Goal: Obtain resource: Download file/media

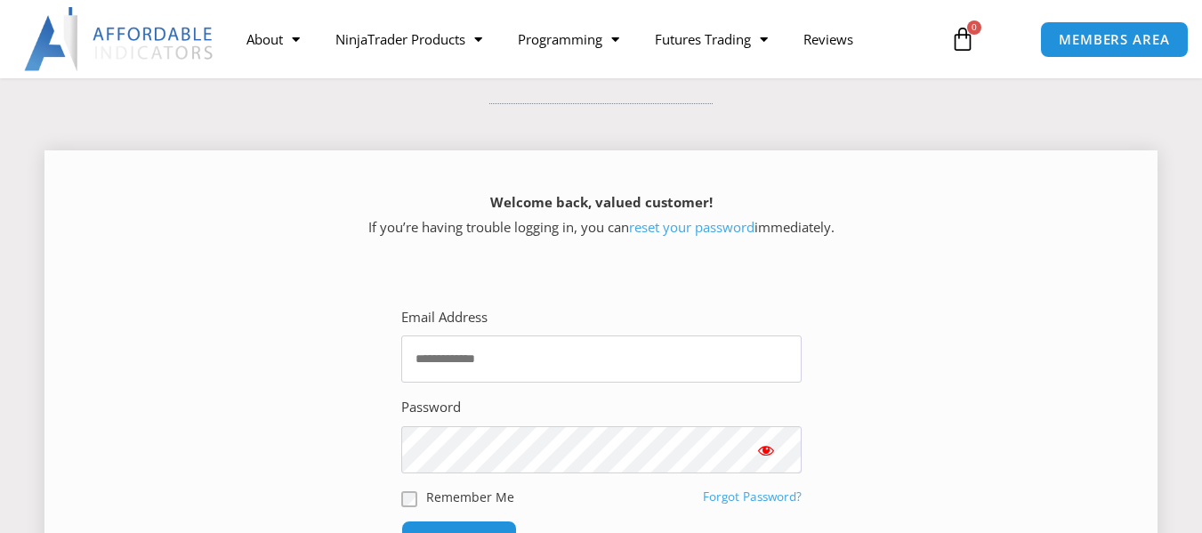
scroll to position [178, 0]
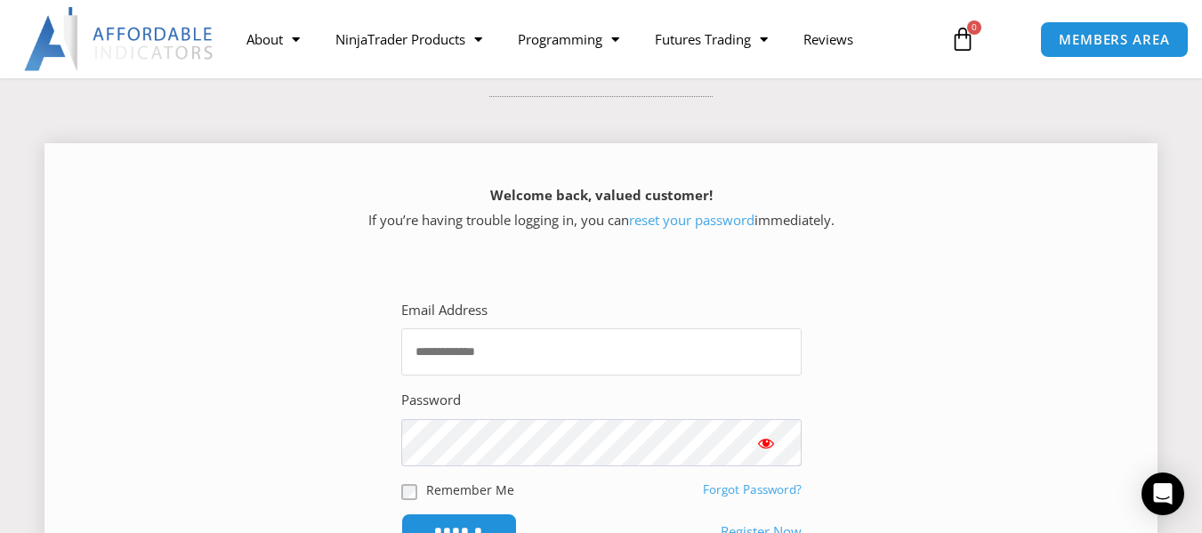
click at [510, 350] on input "Email Address" at bounding box center [601, 351] width 400 height 47
type input "**********"
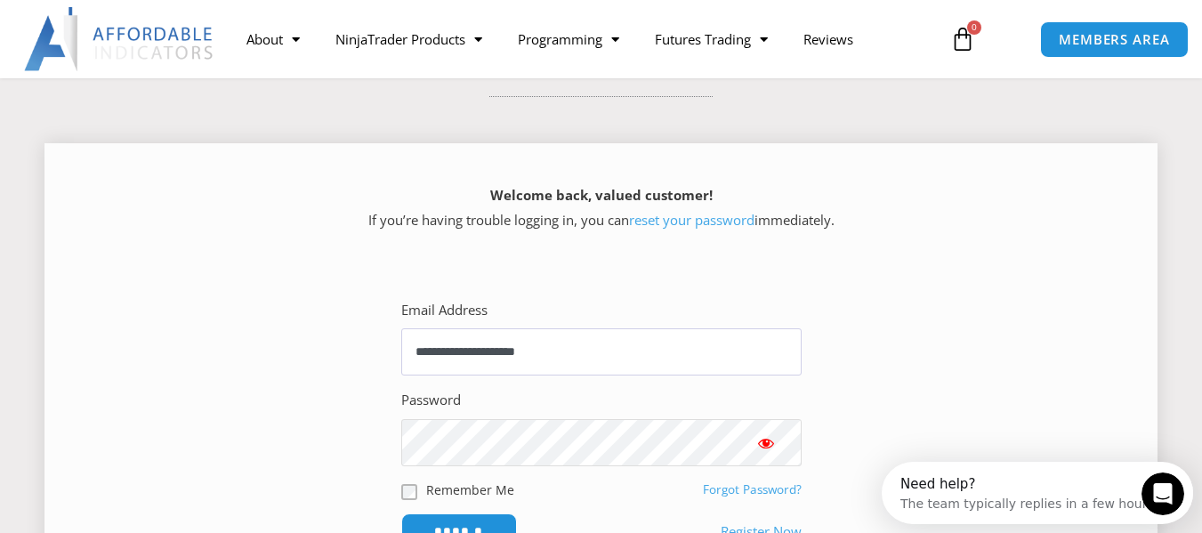
scroll to position [0, 0]
click at [761, 440] on span "Show password" at bounding box center [766, 443] width 18 height 18
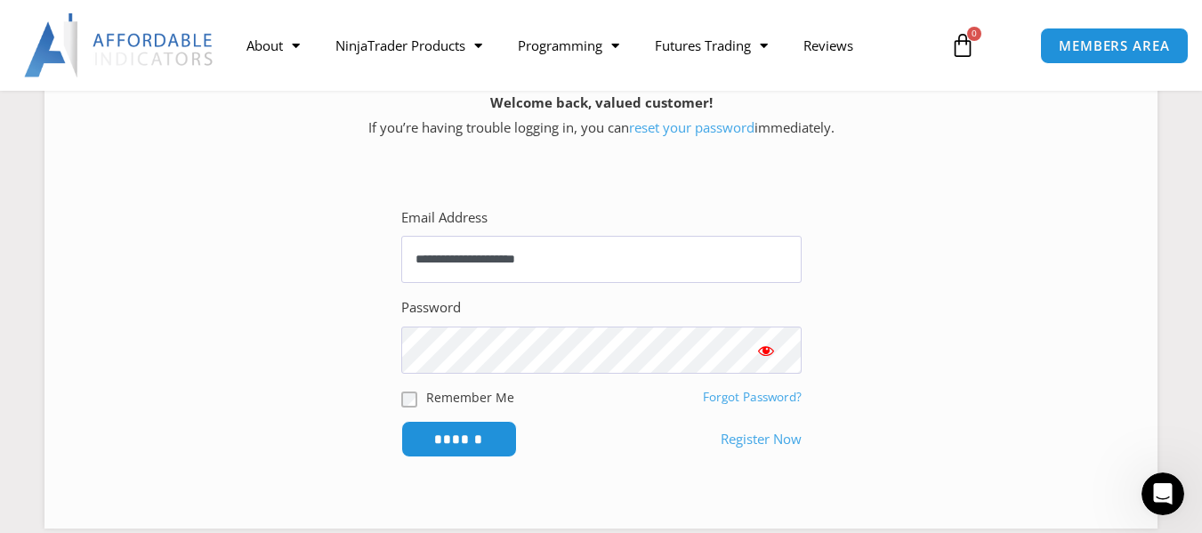
scroll to position [356, 0]
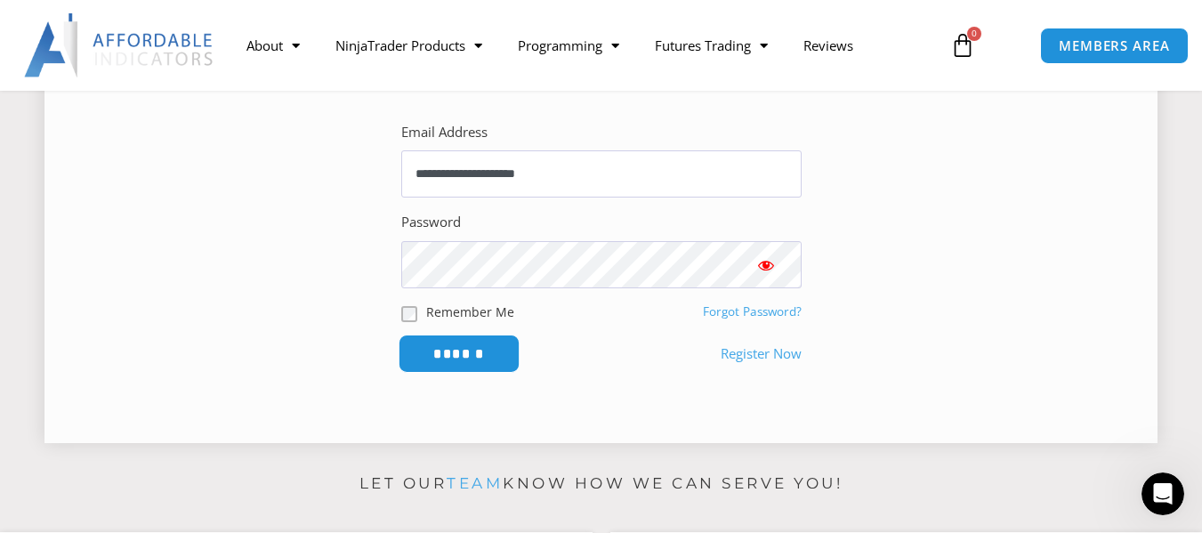
click at [496, 358] on input "******" at bounding box center [459, 354] width 122 height 38
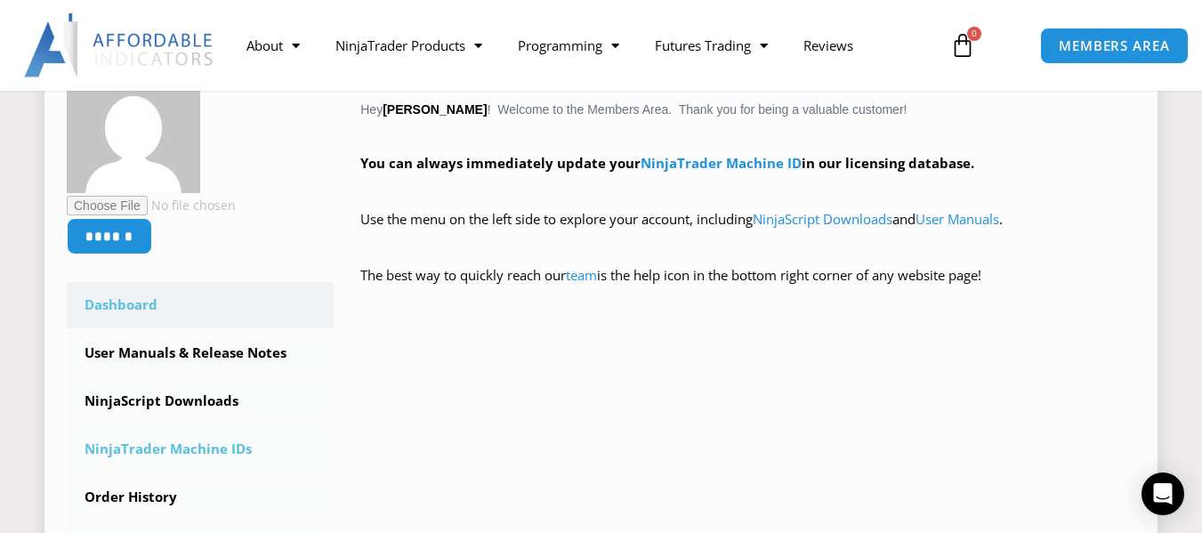
scroll to position [356, 0]
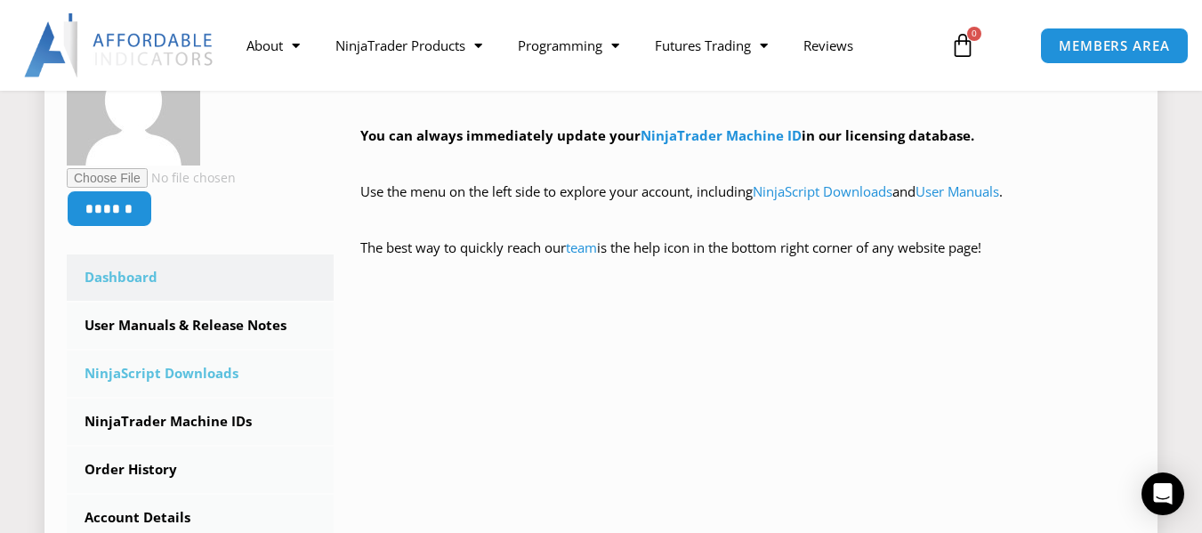
click at [166, 373] on link "NinjaScript Downloads" at bounding box center [200, 374] width 267 height 46
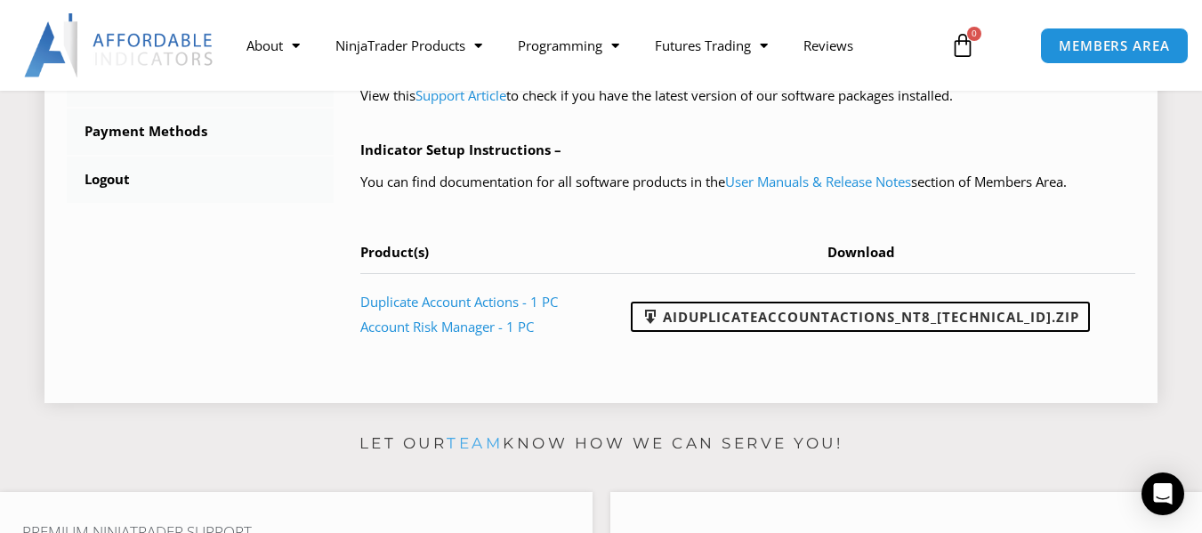
scroll to position [801, 0]
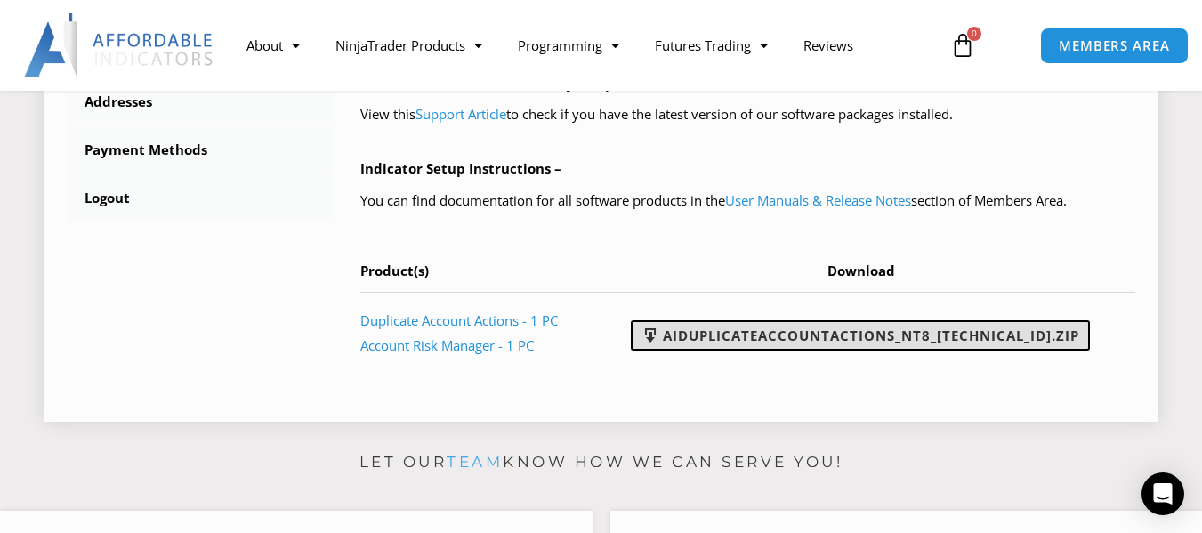
click at [836, 351] on link "AIDuplicateAccountActions_NT8_25.9.24.1.zip" at bounding box center [860, 335] width 459 height 30
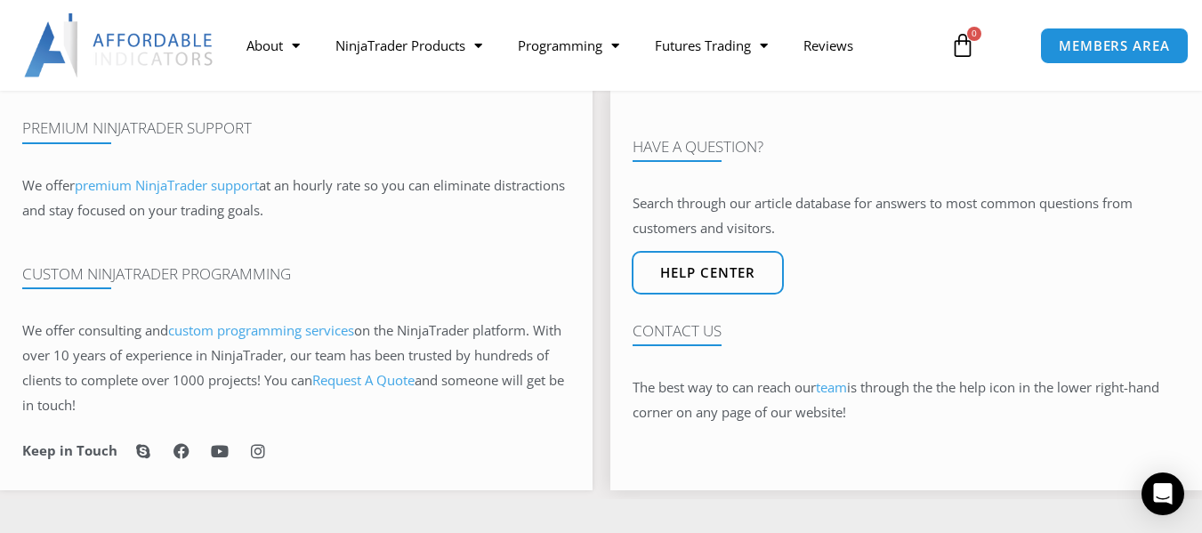
scroll to position [1246, 0]
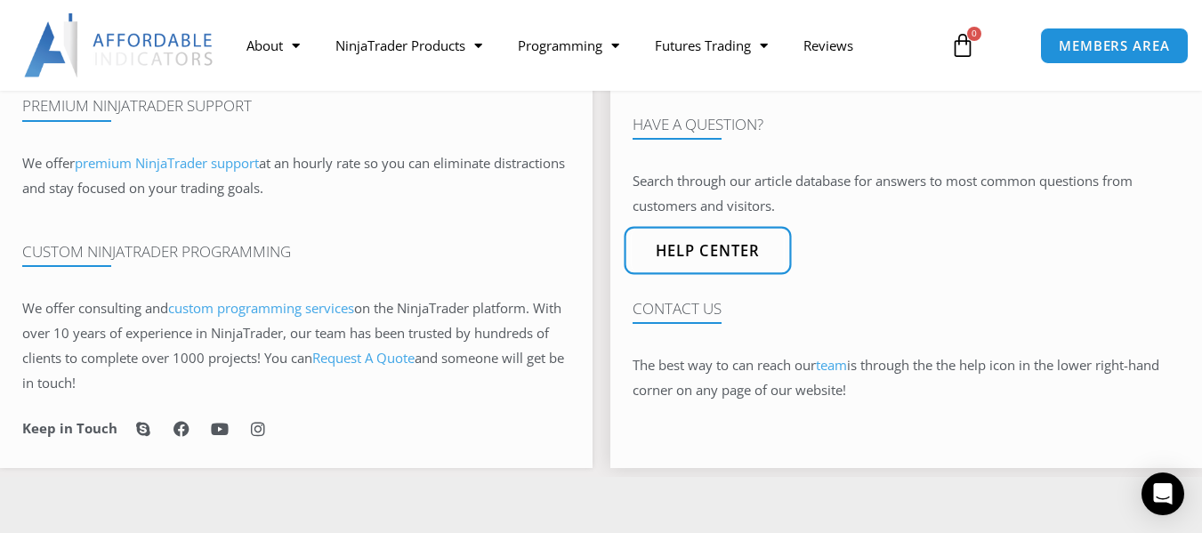
click at [663, 258] on span "Help center" at bounding box center [707, 250] width 105 height 15
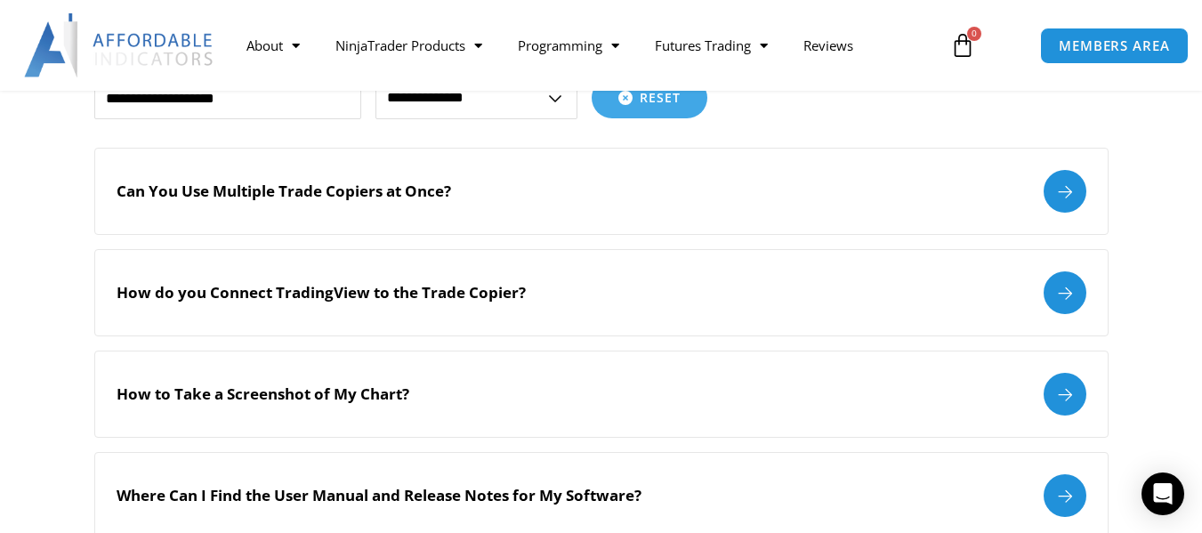
scroll to position [89, 0]
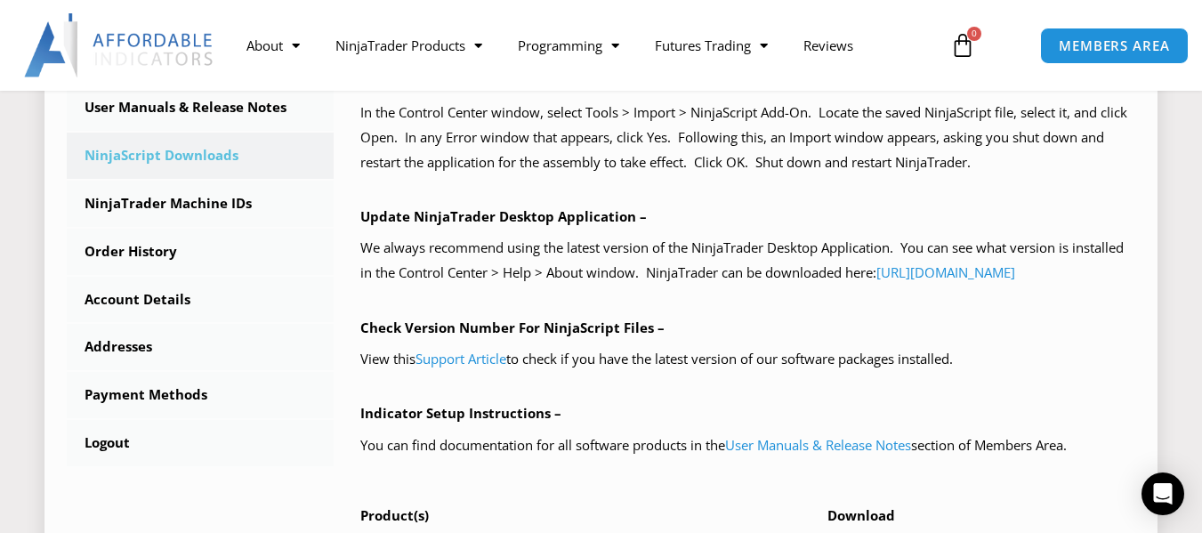
scroll to position [534, 0]
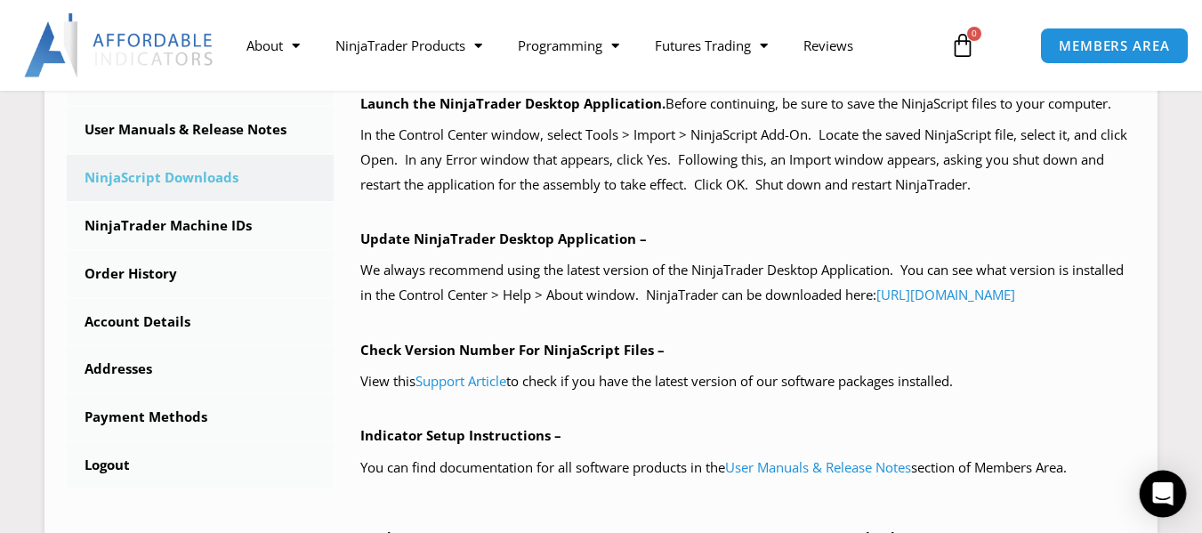
click at [1160, 480] on div "Open Intercom Messenger" at bounding box center [1163, 494] width 47 height 47
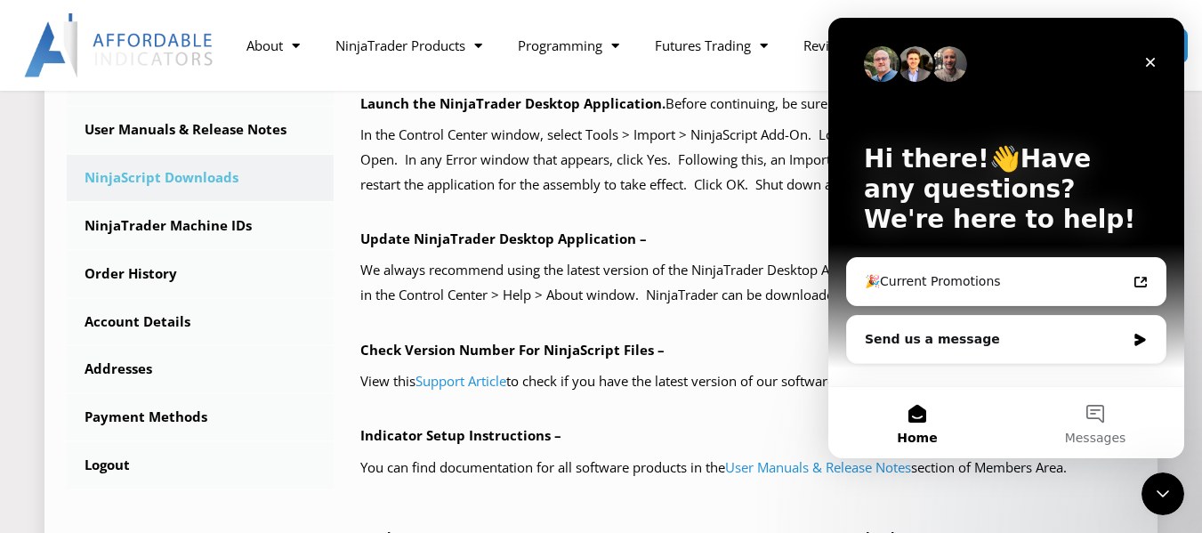
scroll to position [0, 0]
click at [905, 340] on div "Send us a message" at bounding box center [995, 339] width 261 height 19
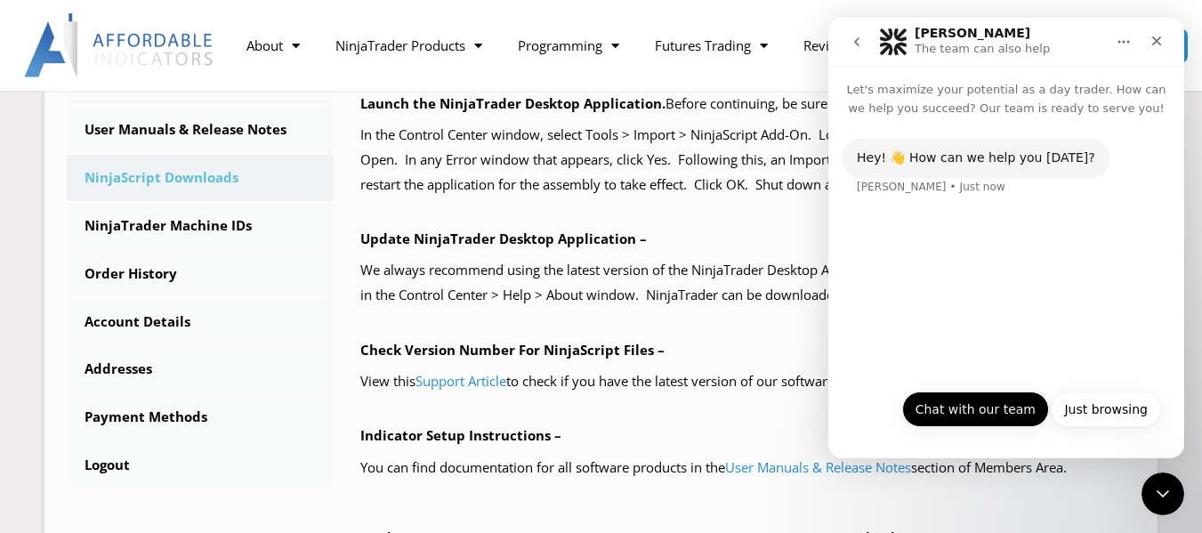
click at [961, 402] on button "Chat with our team" at bounding box center [975, 409] width 147 height 36
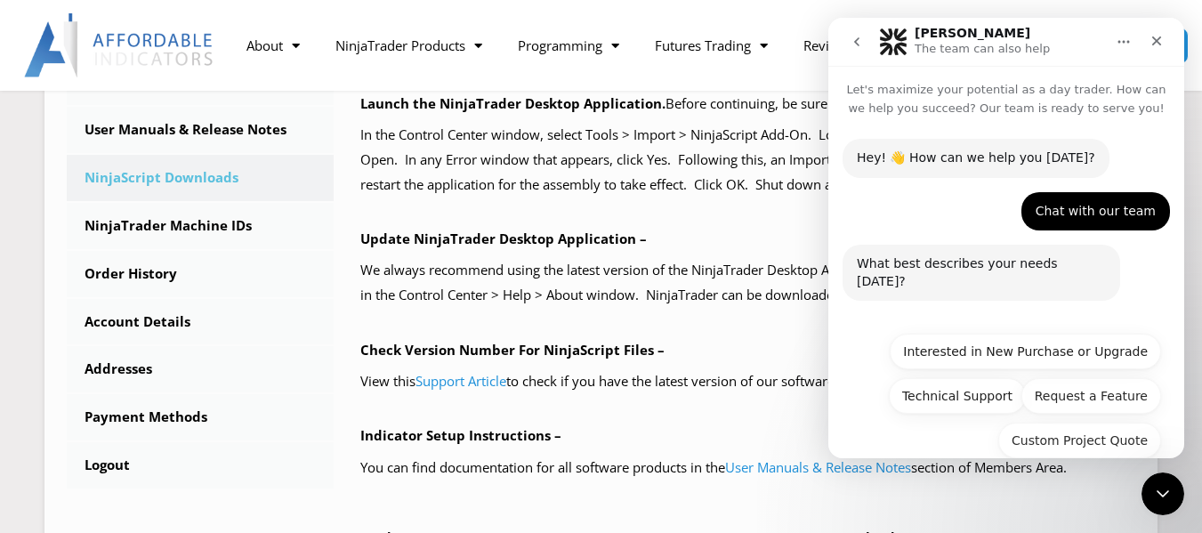
scroll to position [12, 0]
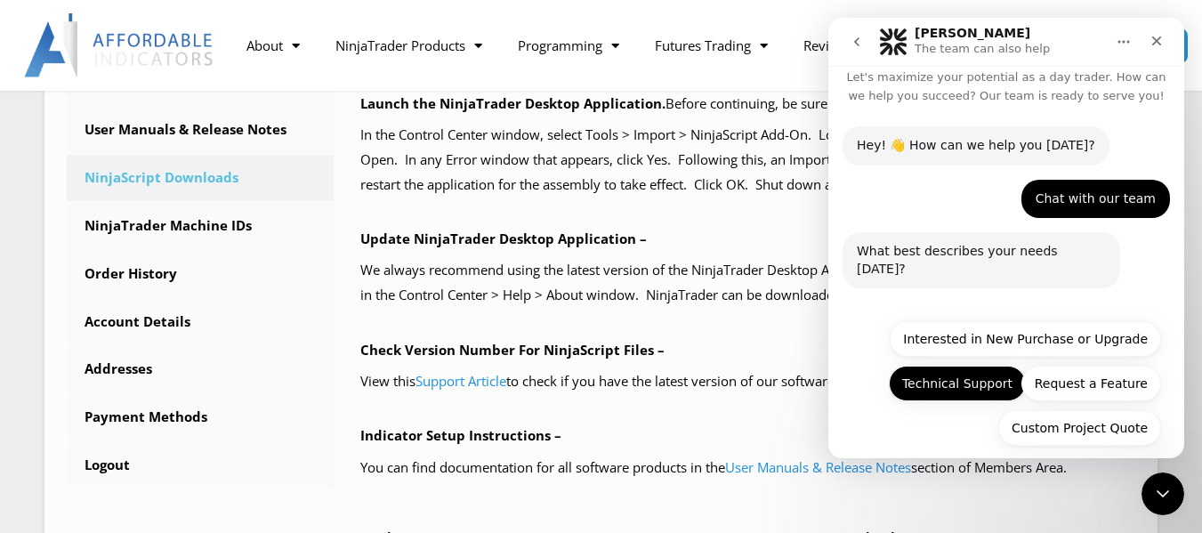
click at [940, 377] on button "Technical Support" at bounding box center [957, 384] width 137 height 36
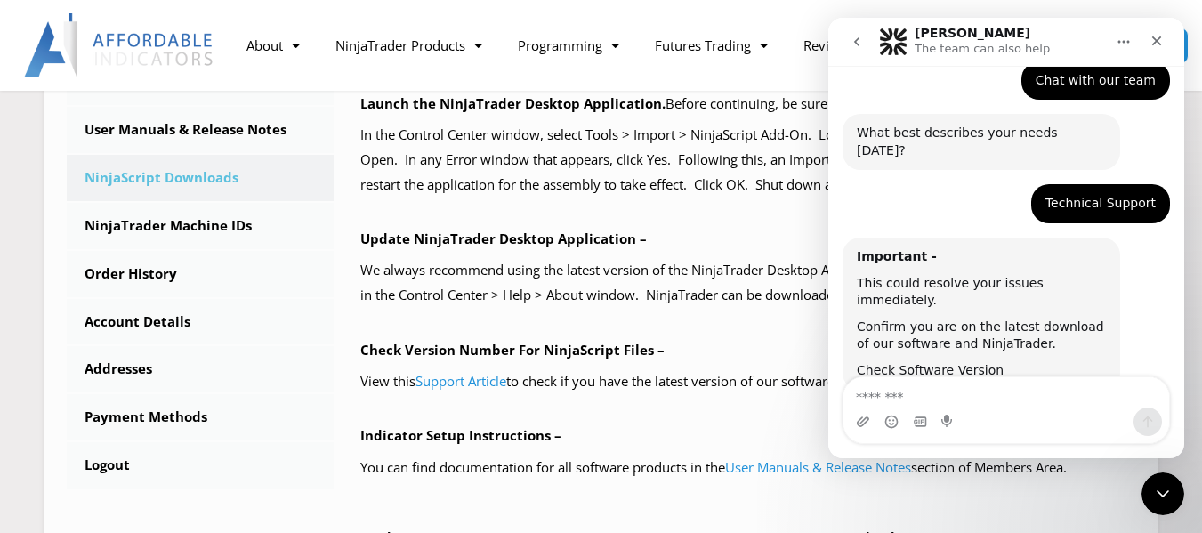
scroll to position [146, 0]
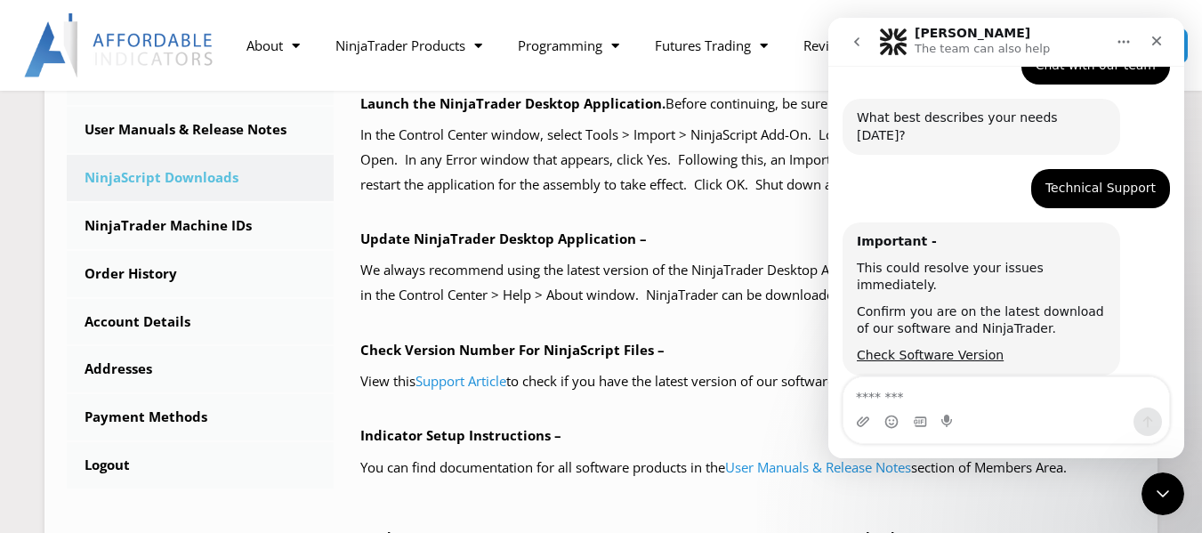
click at [865, 392] on textarea "Message…" at bounding box center [1006, 392] width 326 height 30
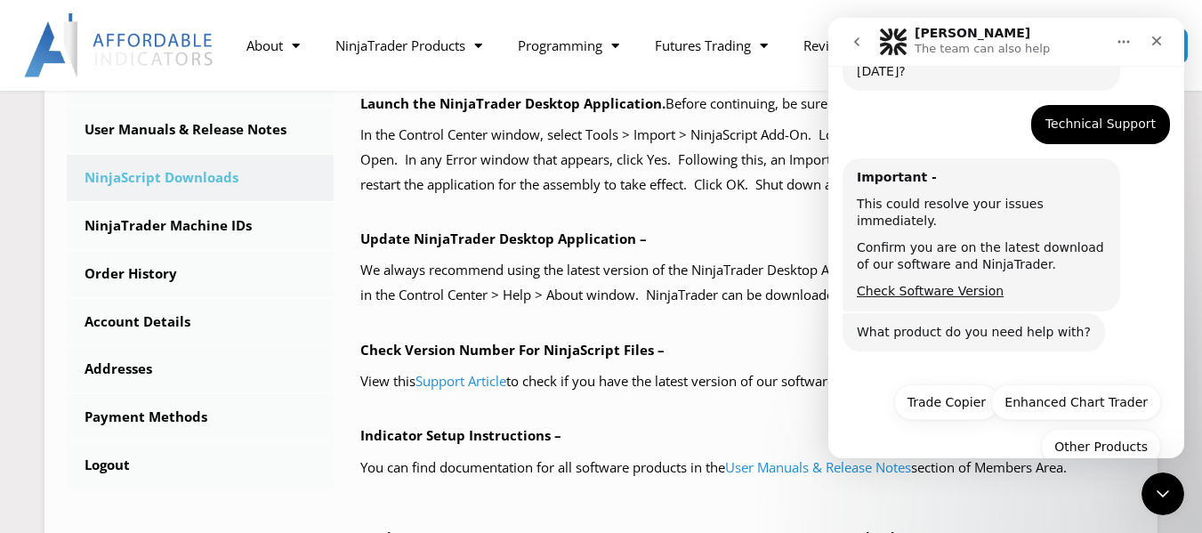
scroll to position [211, 0]
click at [939, 383] on button "Trade Copier" at bounding box center [946, 401] width 105 height 36
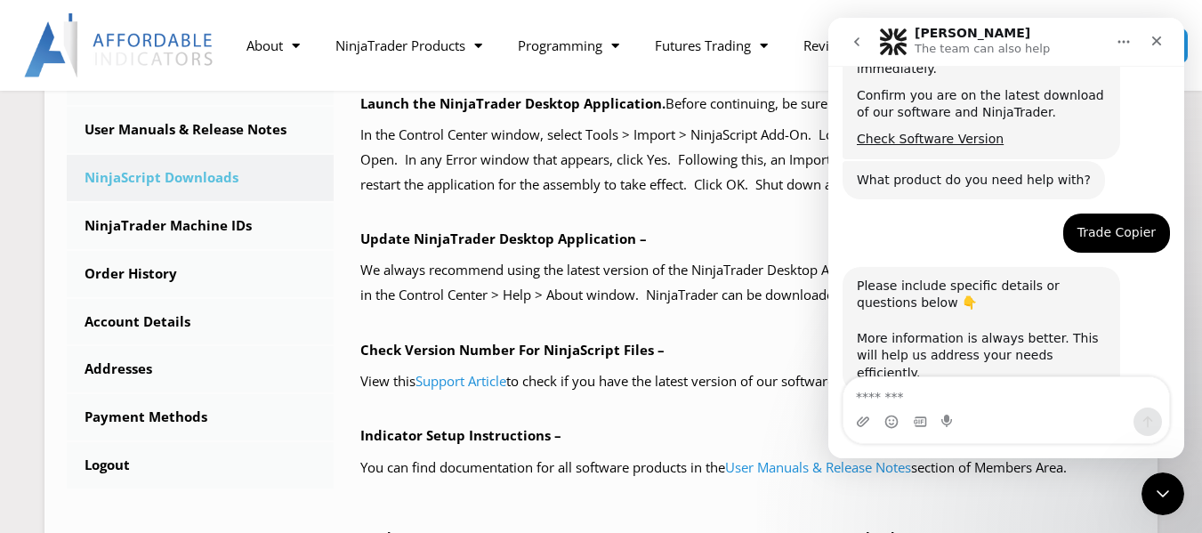
scroll to position [363, 0]
type textarea "**********"
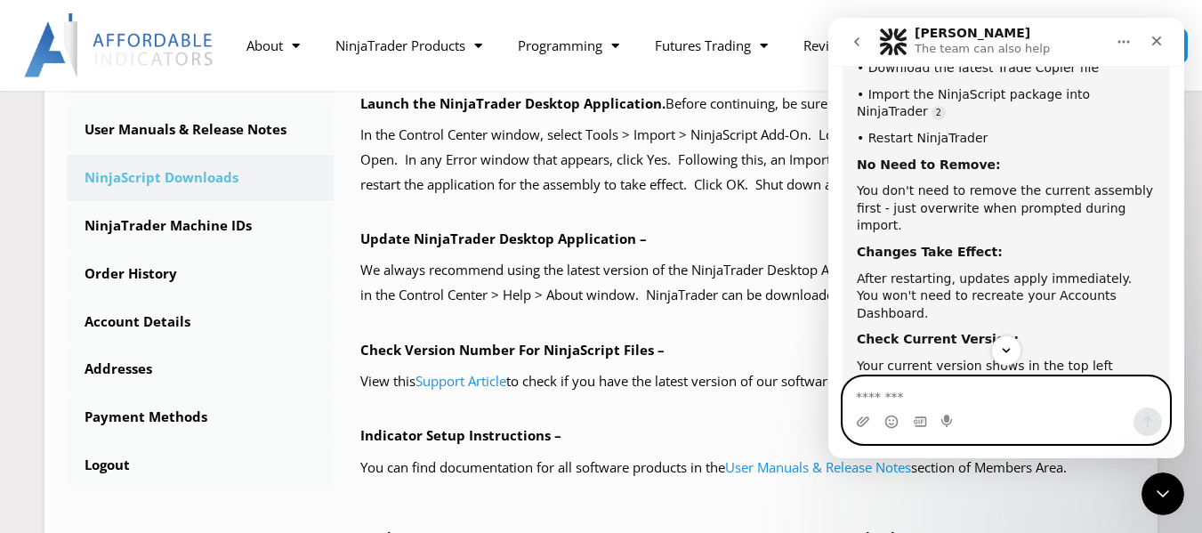
scroll to position [891, 0]
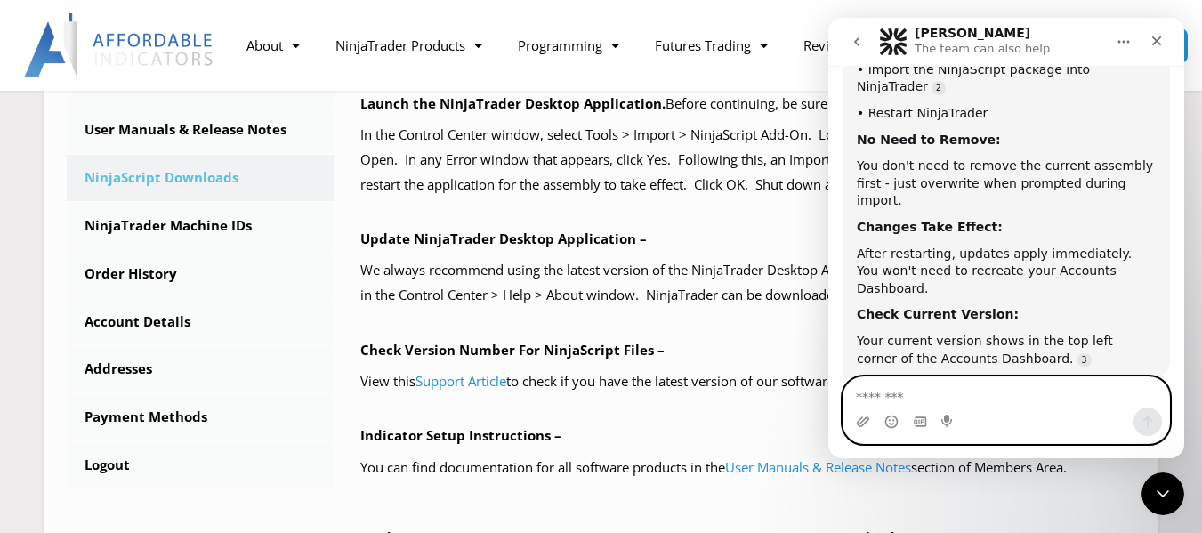
click at [956, 389] on textarea "Message…" at bounding box center [1006, 392] width 326 height 30
type textarea "***"
click at [1148, 418] on icon "Send a message…" at bounding box center [1148, 422] width 10 height 12
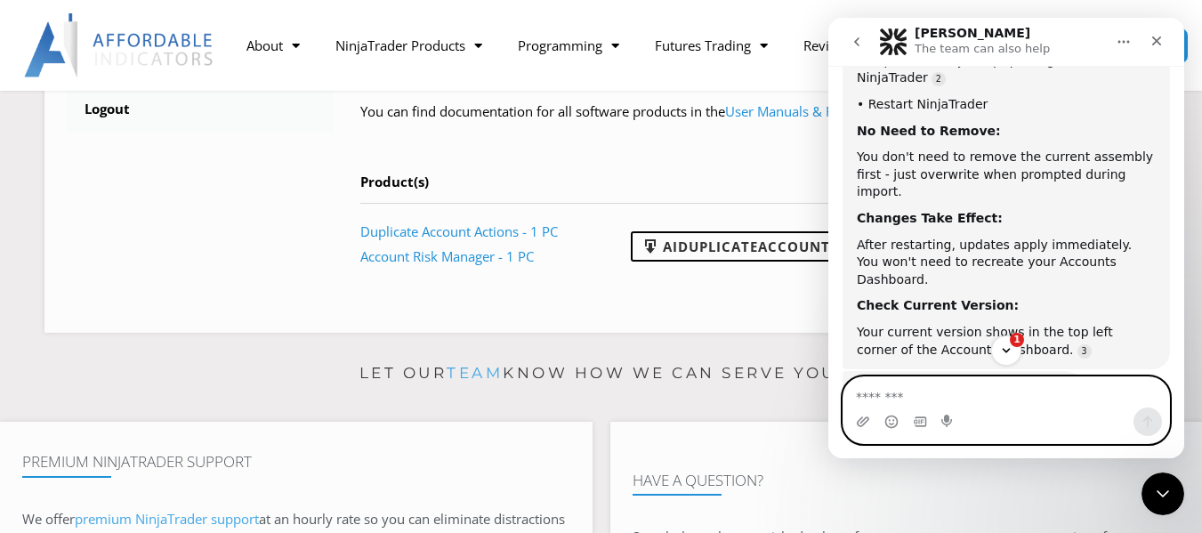
scroll to position [1014, 0]
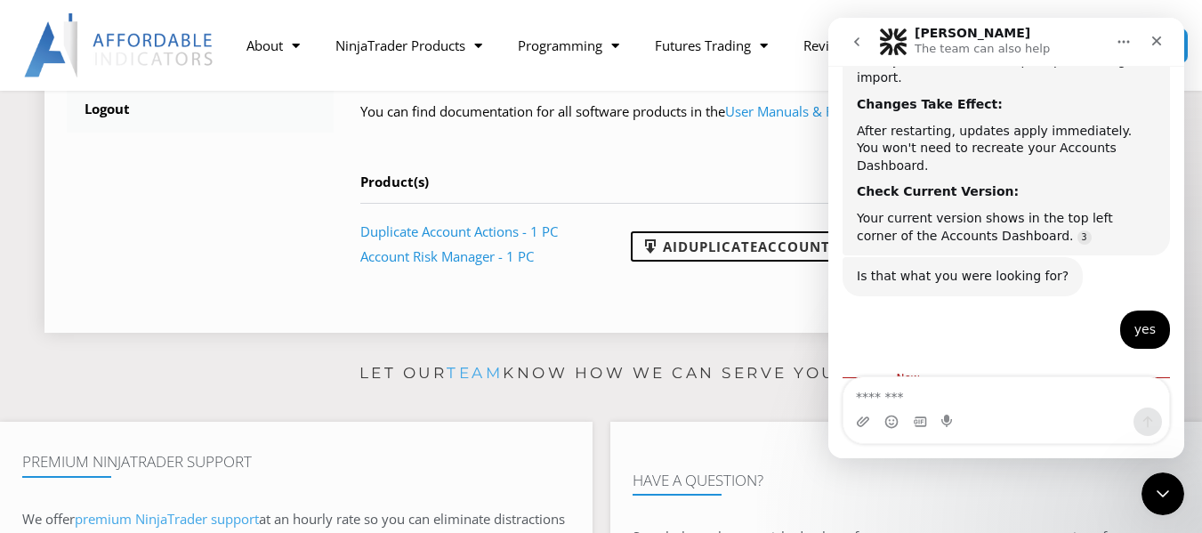
click at [775, 231] on td "AIDuplicateAccountActions_NT8_25.9.24.1.zip" at bounding box center [868, 244] width 536 height 83
click at [1144, 39] on div "Close" at bounding box center [1157, 41] width 32 height 32
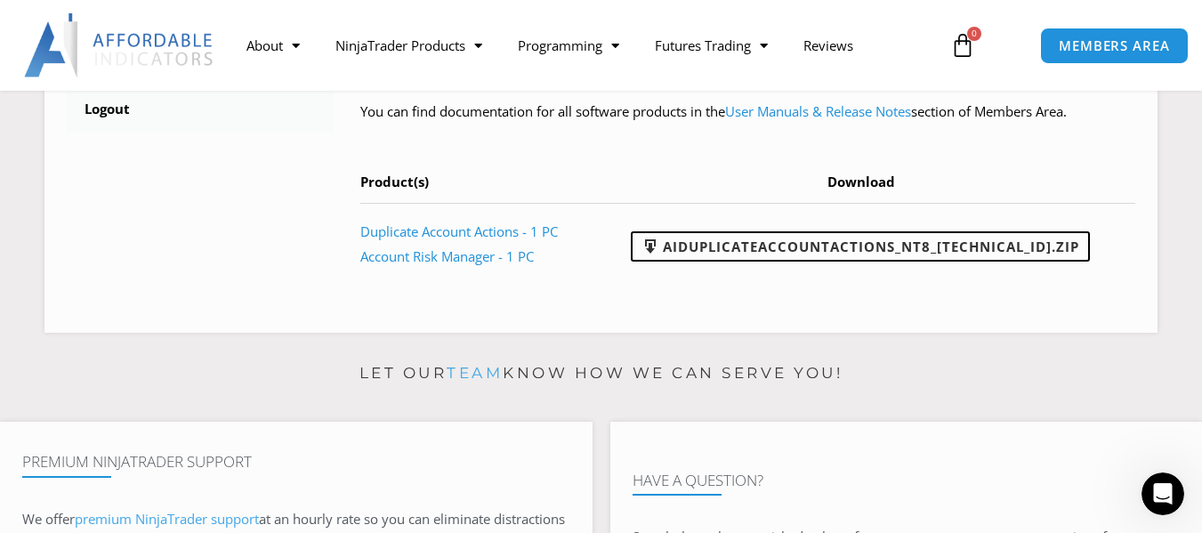
scroll to position [985, 0]
